Goal: Find contact information: Find contact information

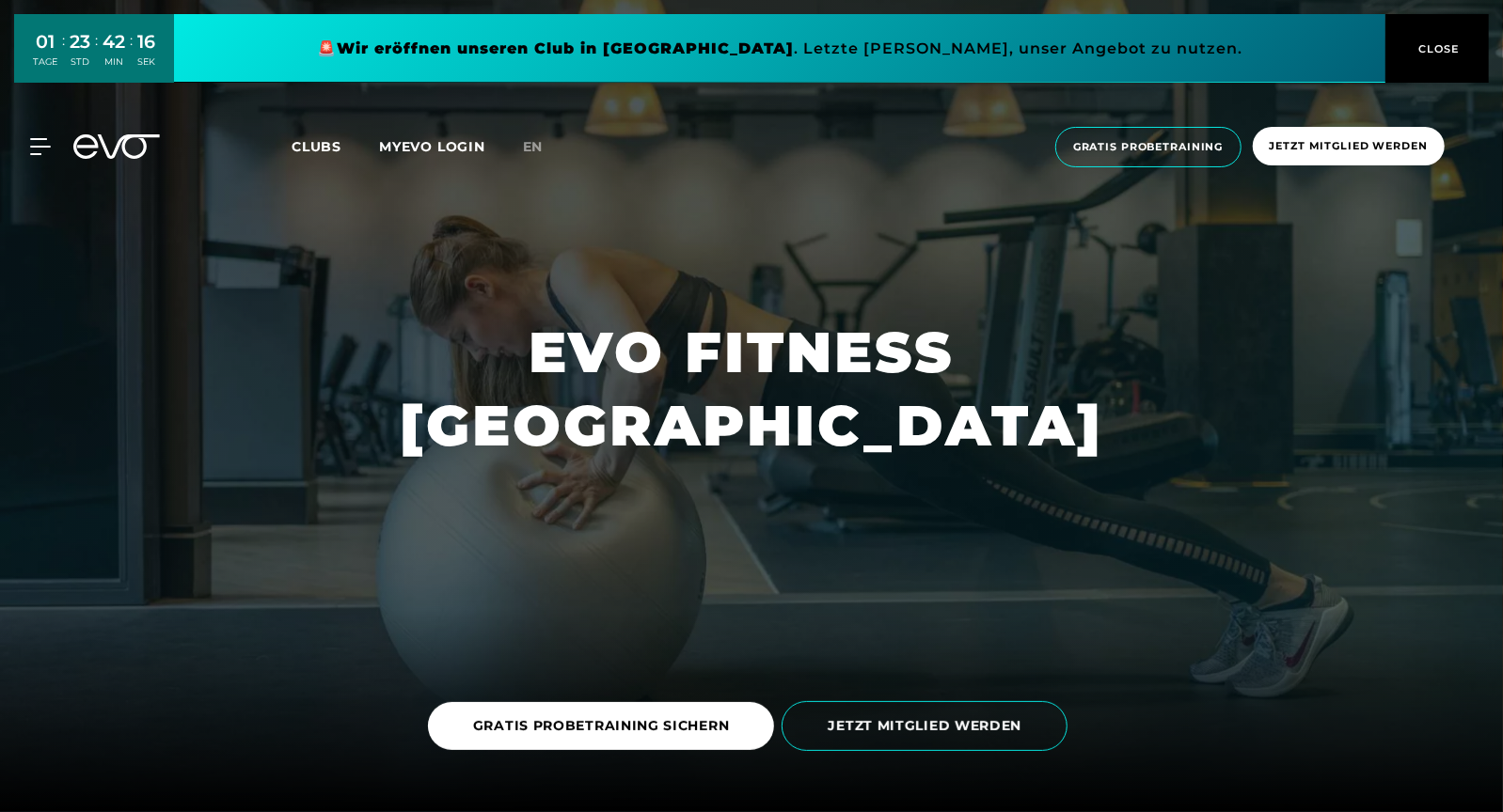
click at [33, 136] on div "MyEVO Login Über EVO Mitgliedschaften Probetraining TAGESPASS EVO Studios [GEOG…" at bounding box center [751, 147] width 1495 height 71
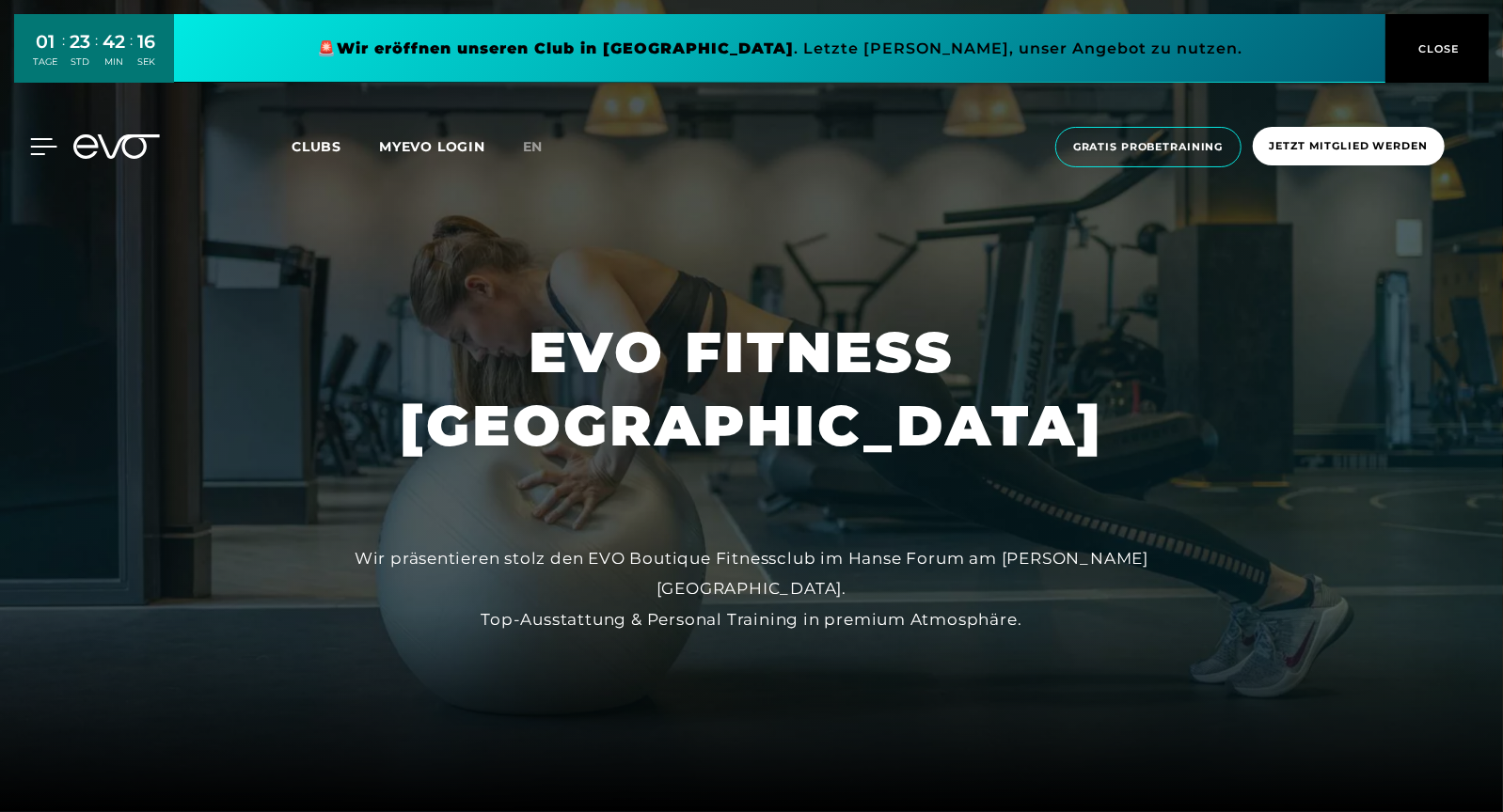
click at [35, 145] on icon at bounding box center [44, 146] width 27 height 17
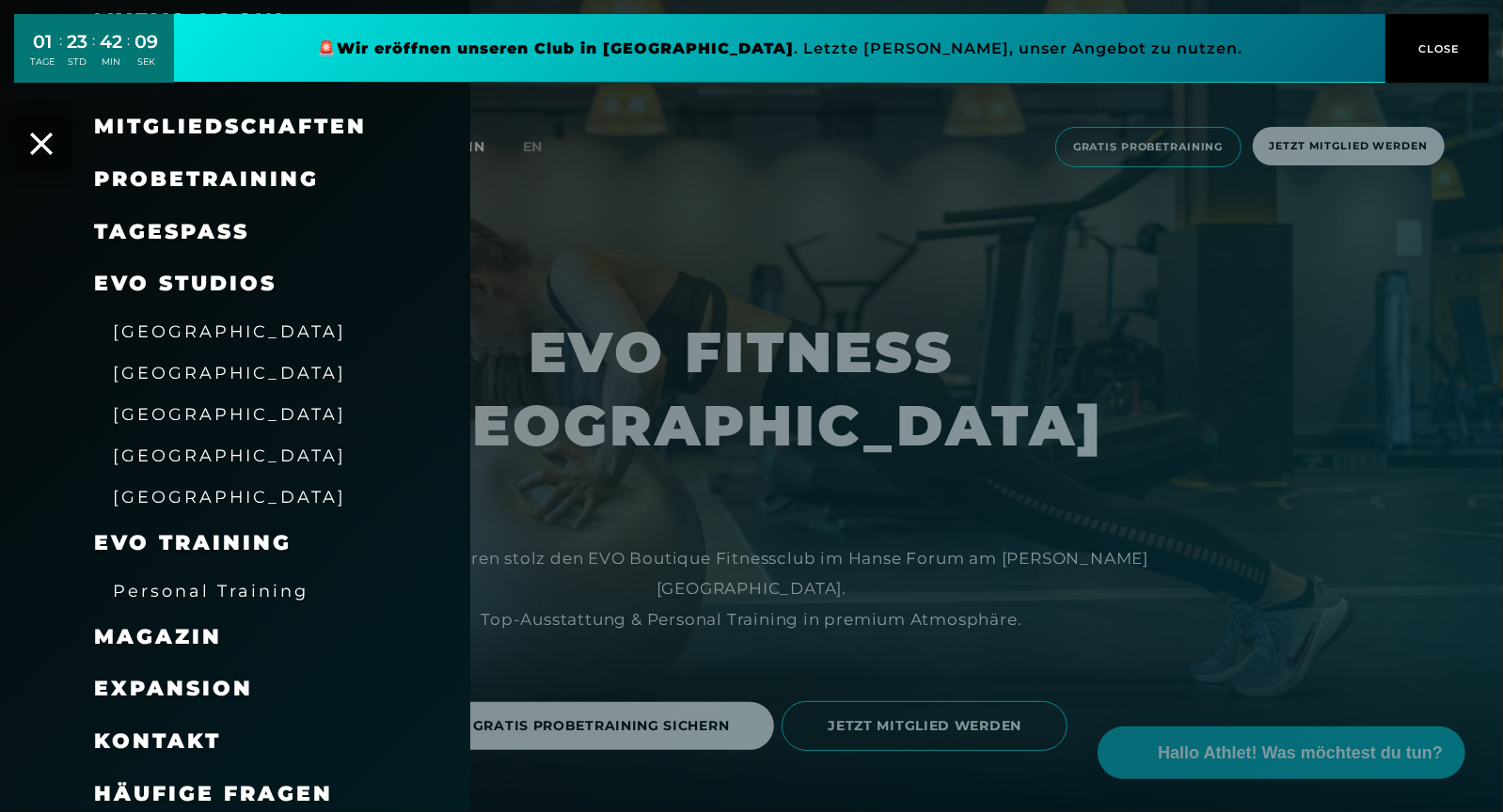
scroll to position [106, 0]
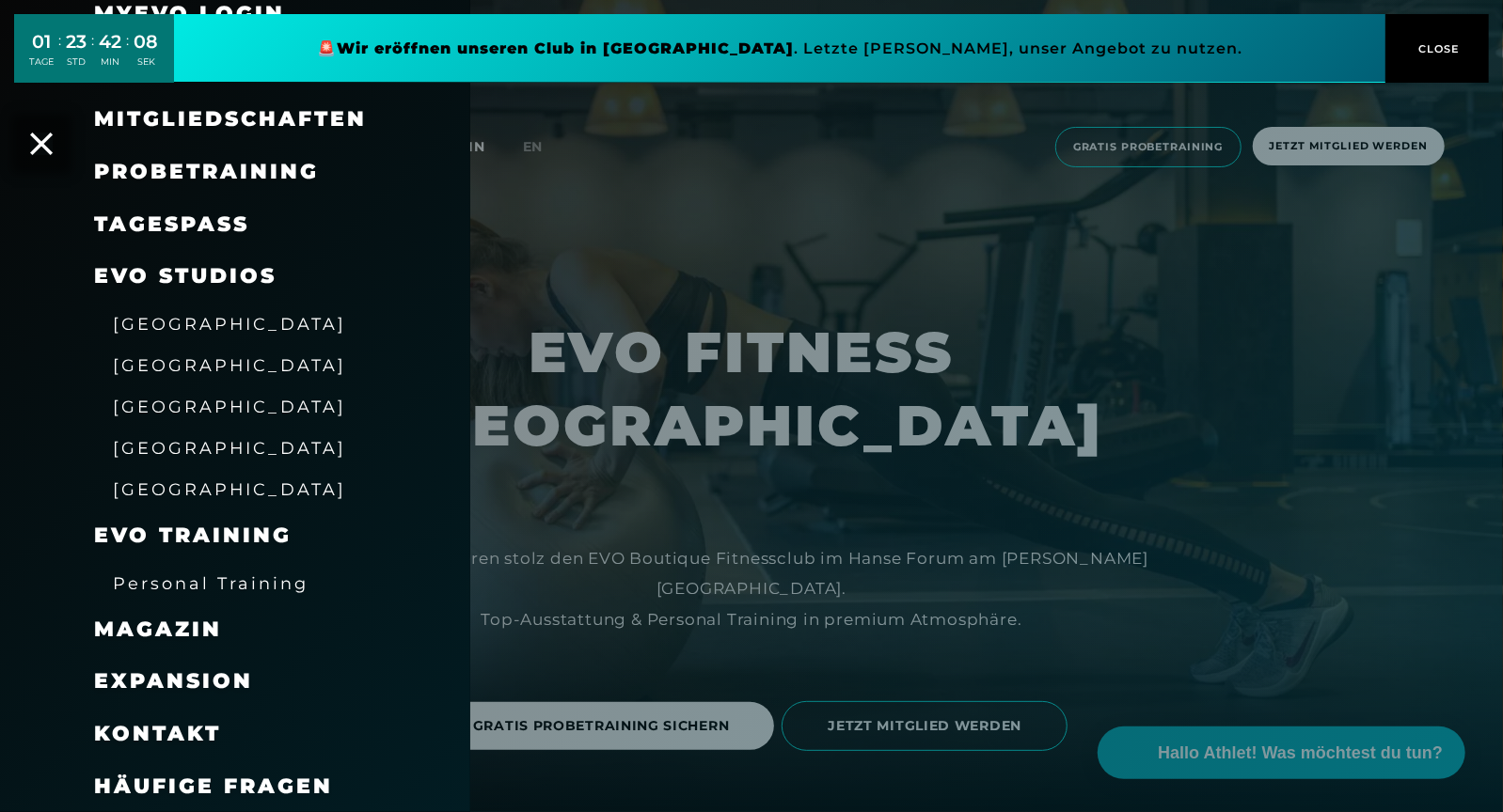
click at [168, 439] on span "[GEOGRAPHIC_DATA]" at bounding box center [230, 447] width 233 height 19
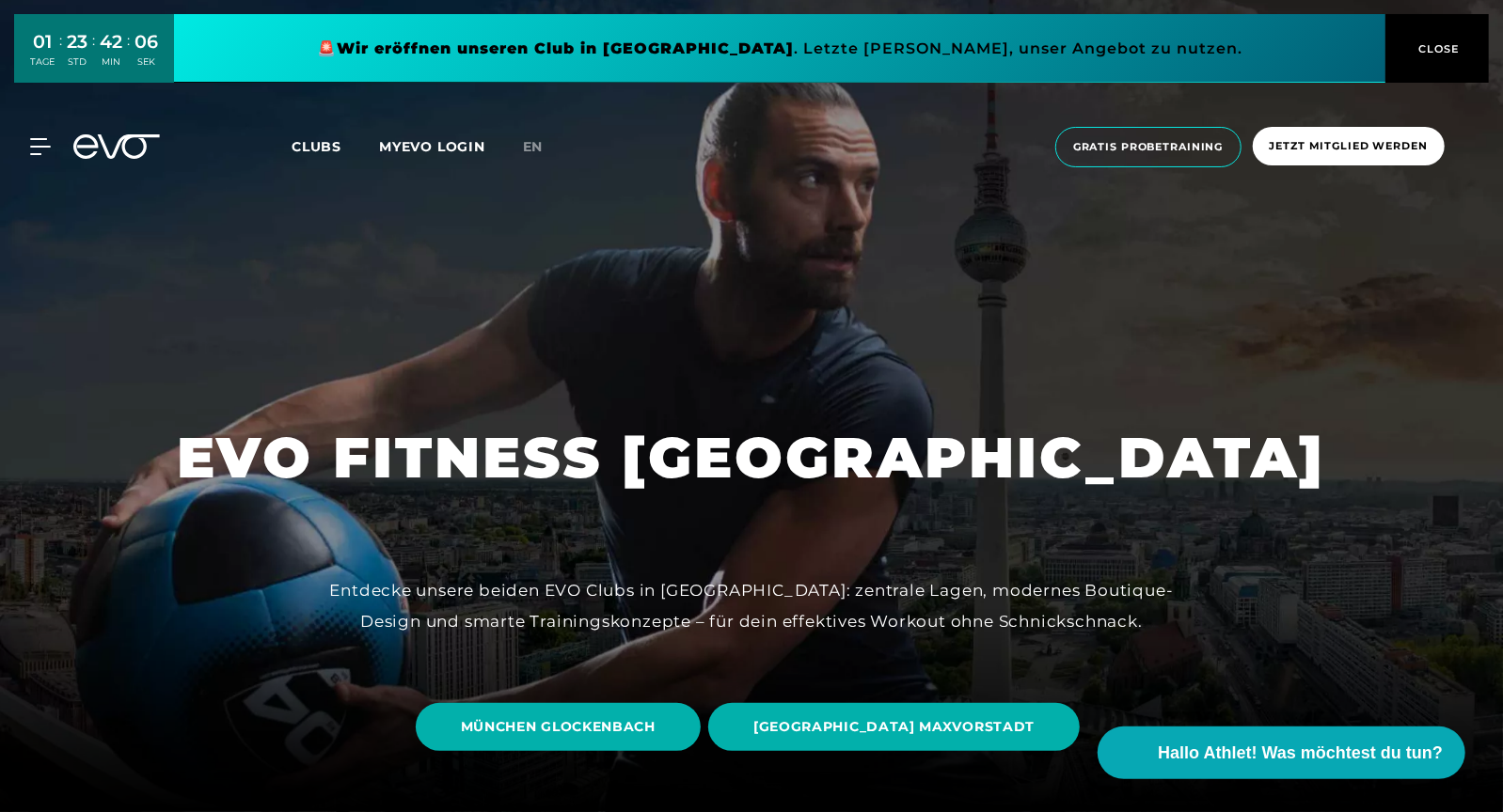
scroll to position [71, 0]
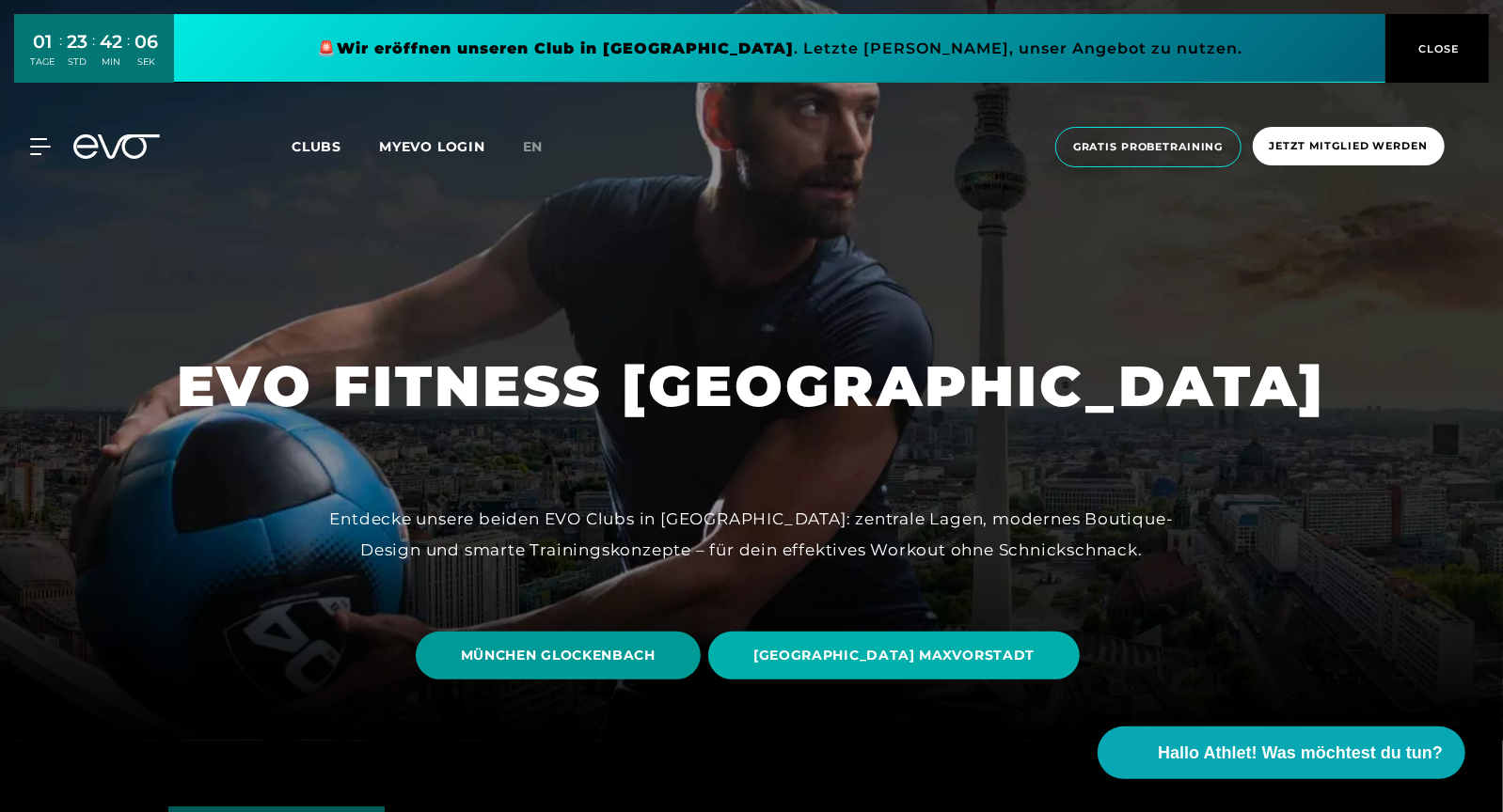
click at [593, 664] on span "MÜNCHEN GLOCKENBACH" at bounding box center [558, 655] width 195 height 19
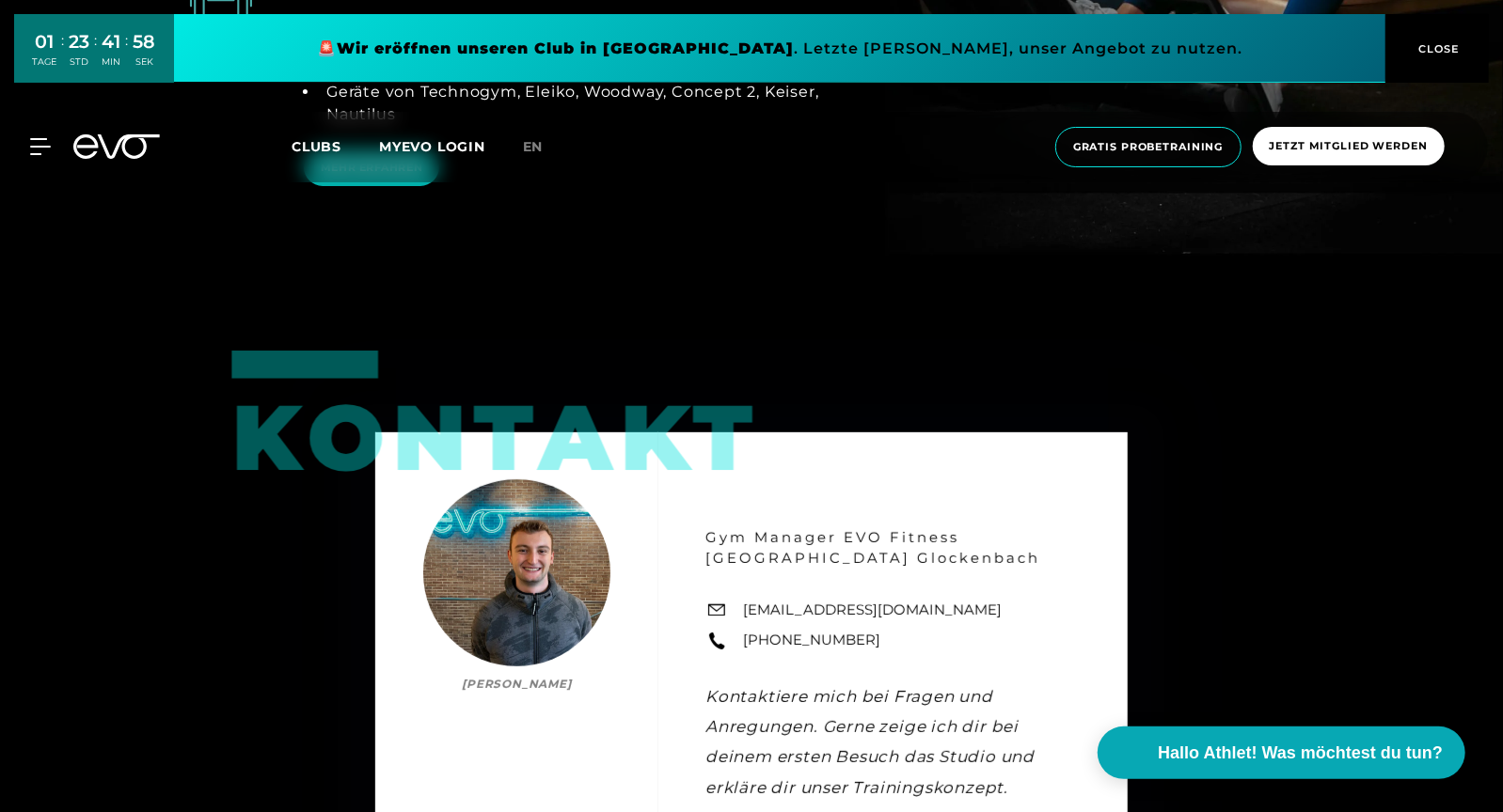
scroll to position [5137, 0]
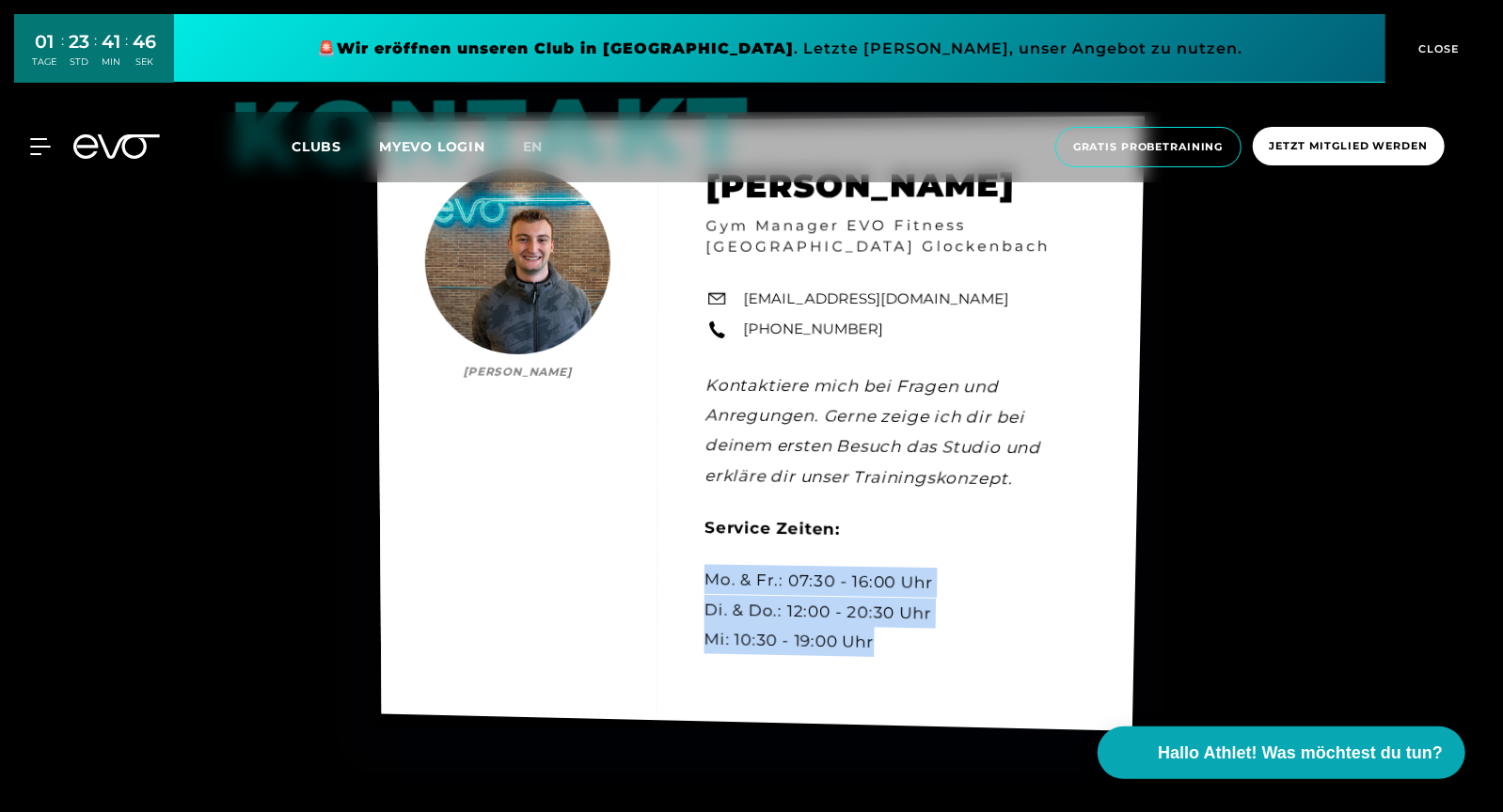
drag, startPoint x: 702, startPoint y: 547, endPoint x: 890, endPoint y: 612, distance: 198.9
click at [890, 611] on div "Kontakt [PERSON_NAME] [PERSON_NAME] Gym Manager EVO Fitness [GEOGRAPHIC_DATA] G…" at bounding box center [761, 423] width 768 height 616
copy div "Mo. & Fr.: 07:30 - 16:00 Uhr Di. & Do.: 12:00 - 20:30 Uhr Mi: 10:30 - 19:00 Uhr"
